Goal: Transaction & Acquisition: Purchase product/service

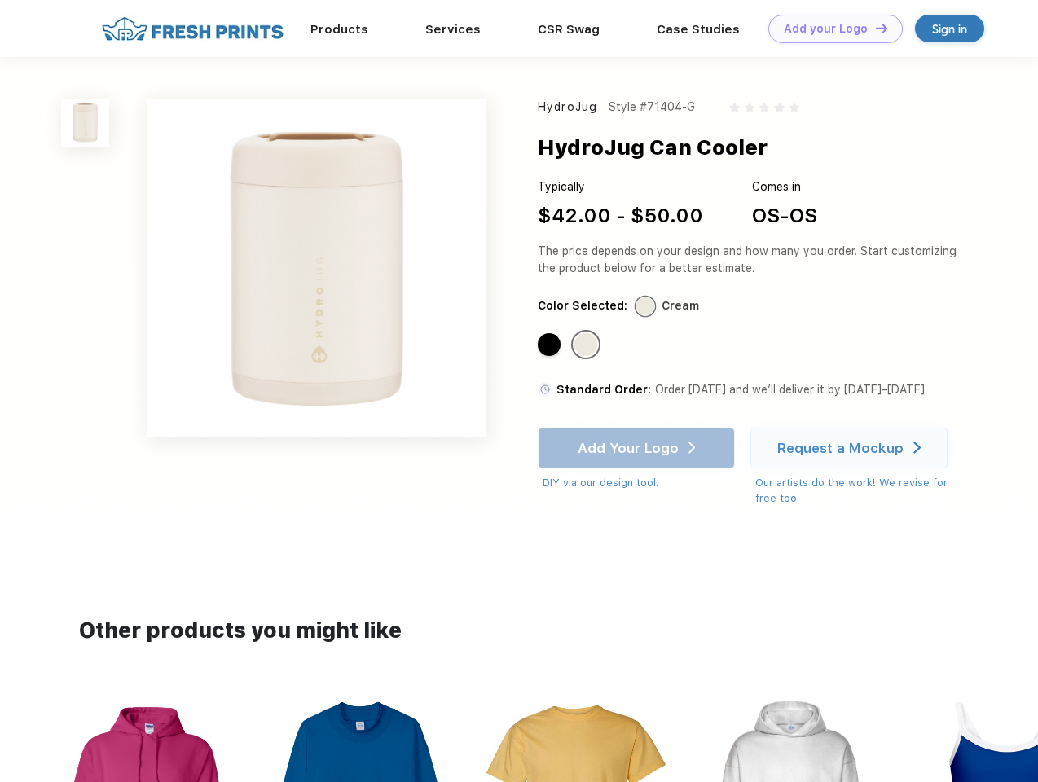
click at [829, 29] on link "Add your Logo Design Tool" at bounding box center [835, 29] width 134 height 29
click at [0, 0] on div "Design Tool" at bounding box center [0, 0] width 0 height 0
click at [874, 28] on link "Add your Logo Design Tool" at bounding box center [835, 29] width 134 height 29
click at [86, 122] on img at bounding box center [85, 123] width 48 height 48
click at [551, 345] on div "Standard Color" at bounding box center [549, 344] width 23 height 23
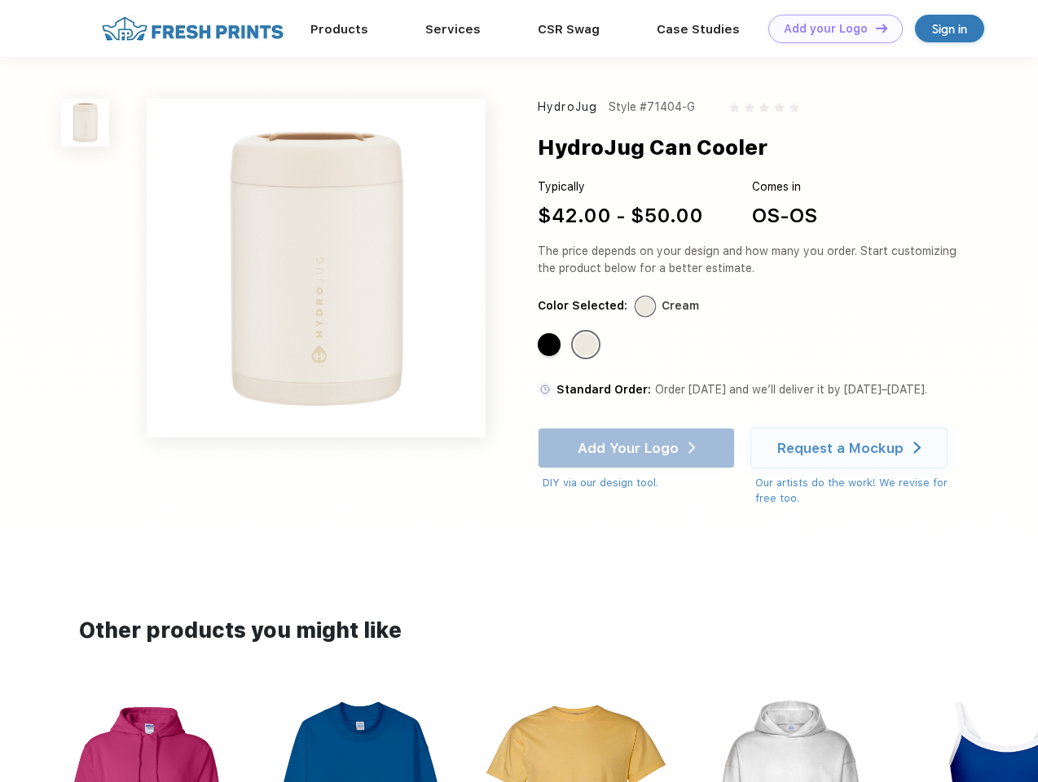
click at [587, 345] on div "Standard Color" at bounding box center [585, 344] width 23 height 23
click at [638, 448] on div "Add Your Logo DIY via our design tool. Ah shoot! This product isn't up in our d…" at bounding box center [636, 460] width 197 height 64
click at [851, 448] on div "Request a Mockup" at bounding box center [840, 448] width 126 height 16
